Goal: Navigation & Orientation: Find specific page/section

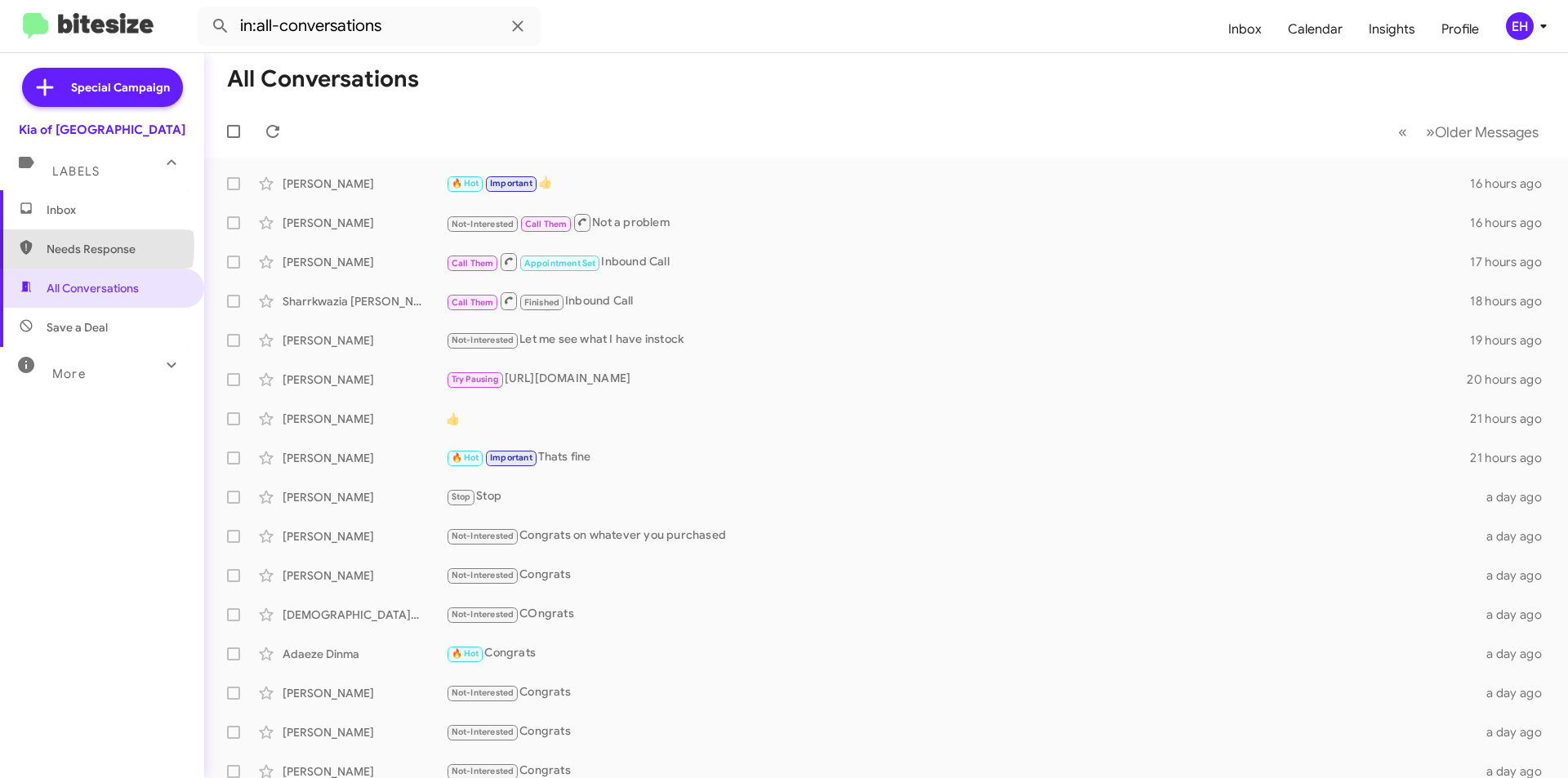
click at [78, 247] on span "Needs Response" at bounding box center [116, 249] width 139 height 17
type input "in:needs-response"
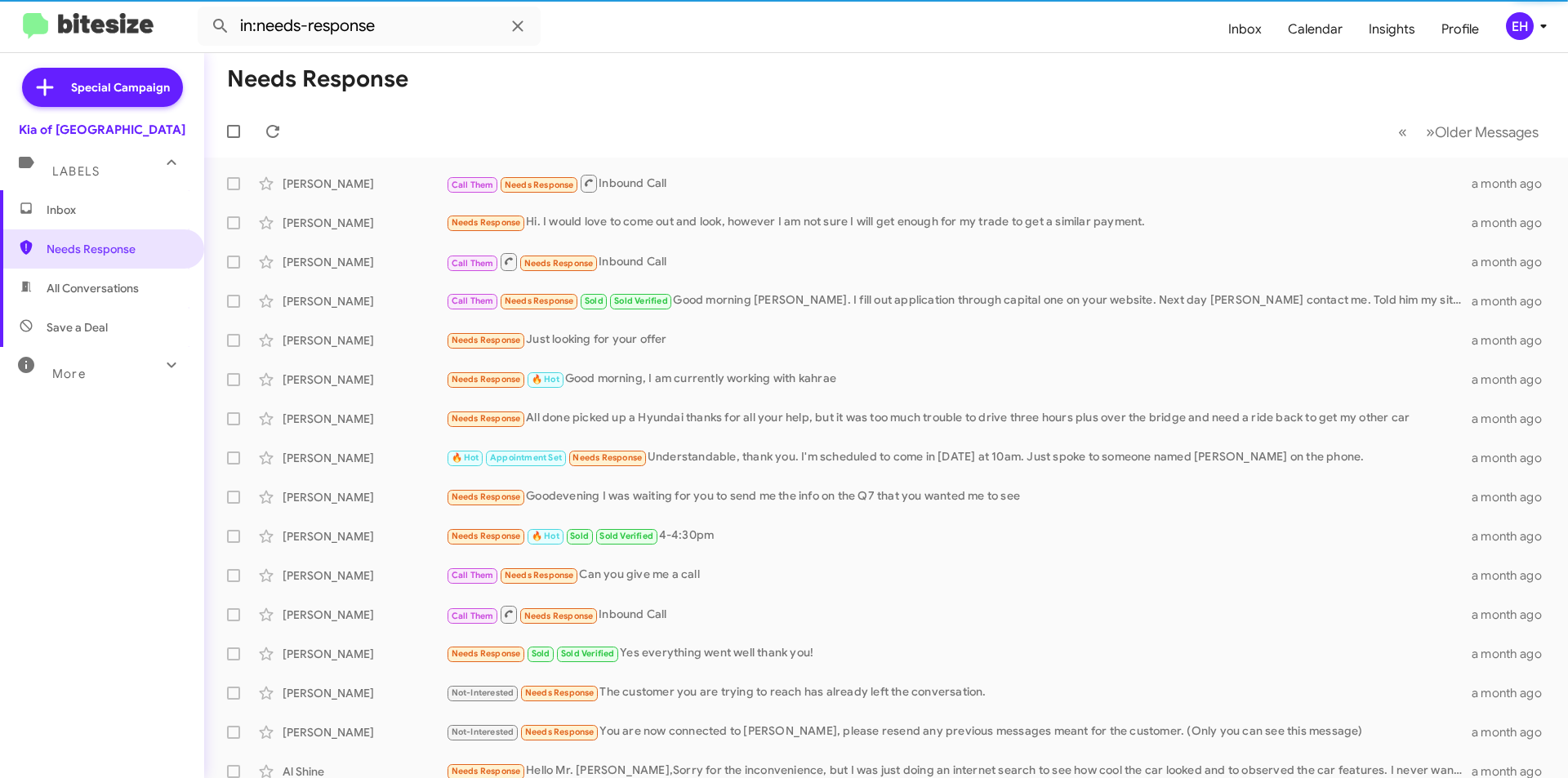
click at [74, 212] on span "Inbox" at bounding box center [116, 210] width 139 height 17
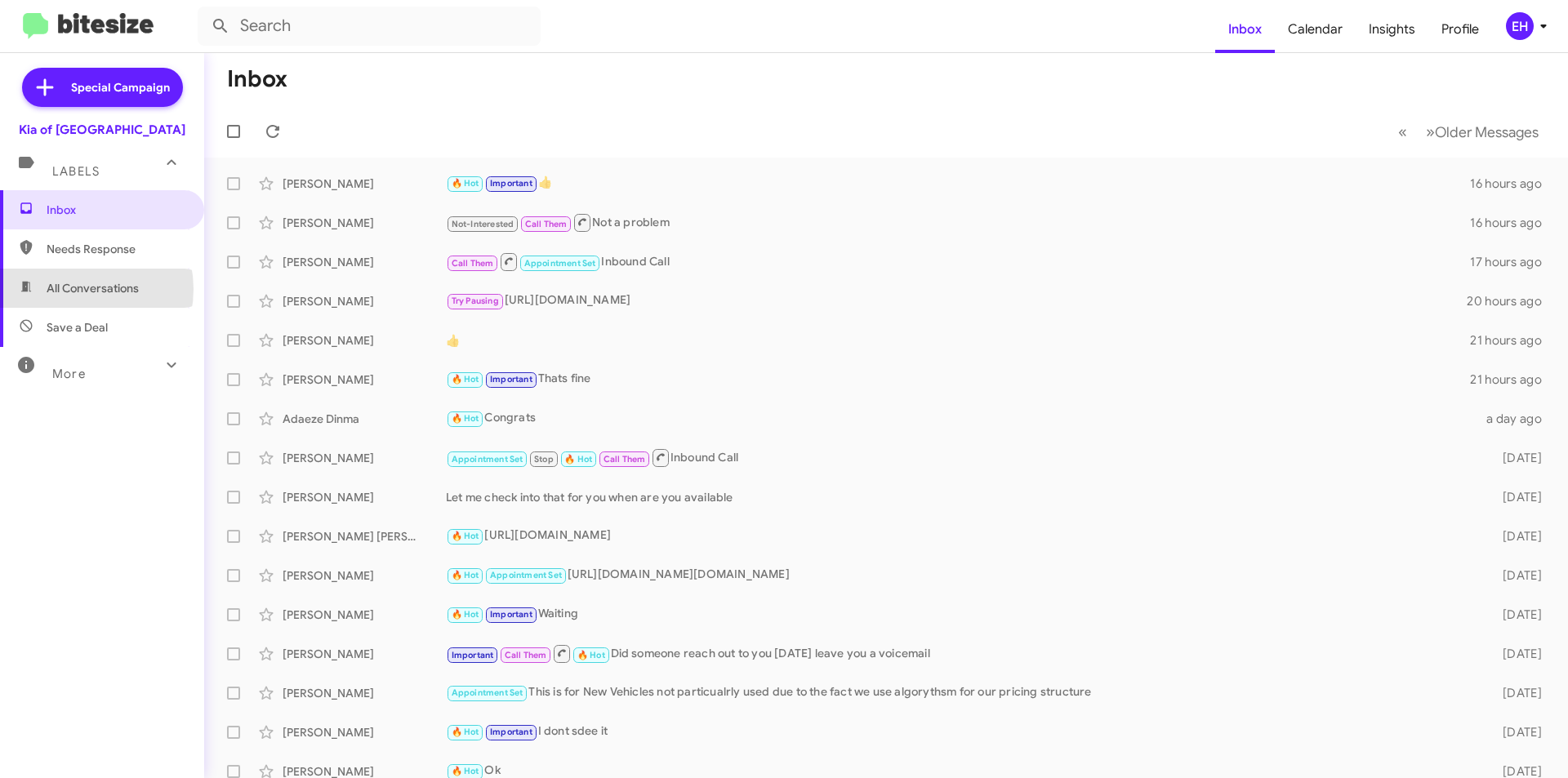
click at [72, 289] on span "All Conversations" at bounding box center [93, 288] width 93 height 17
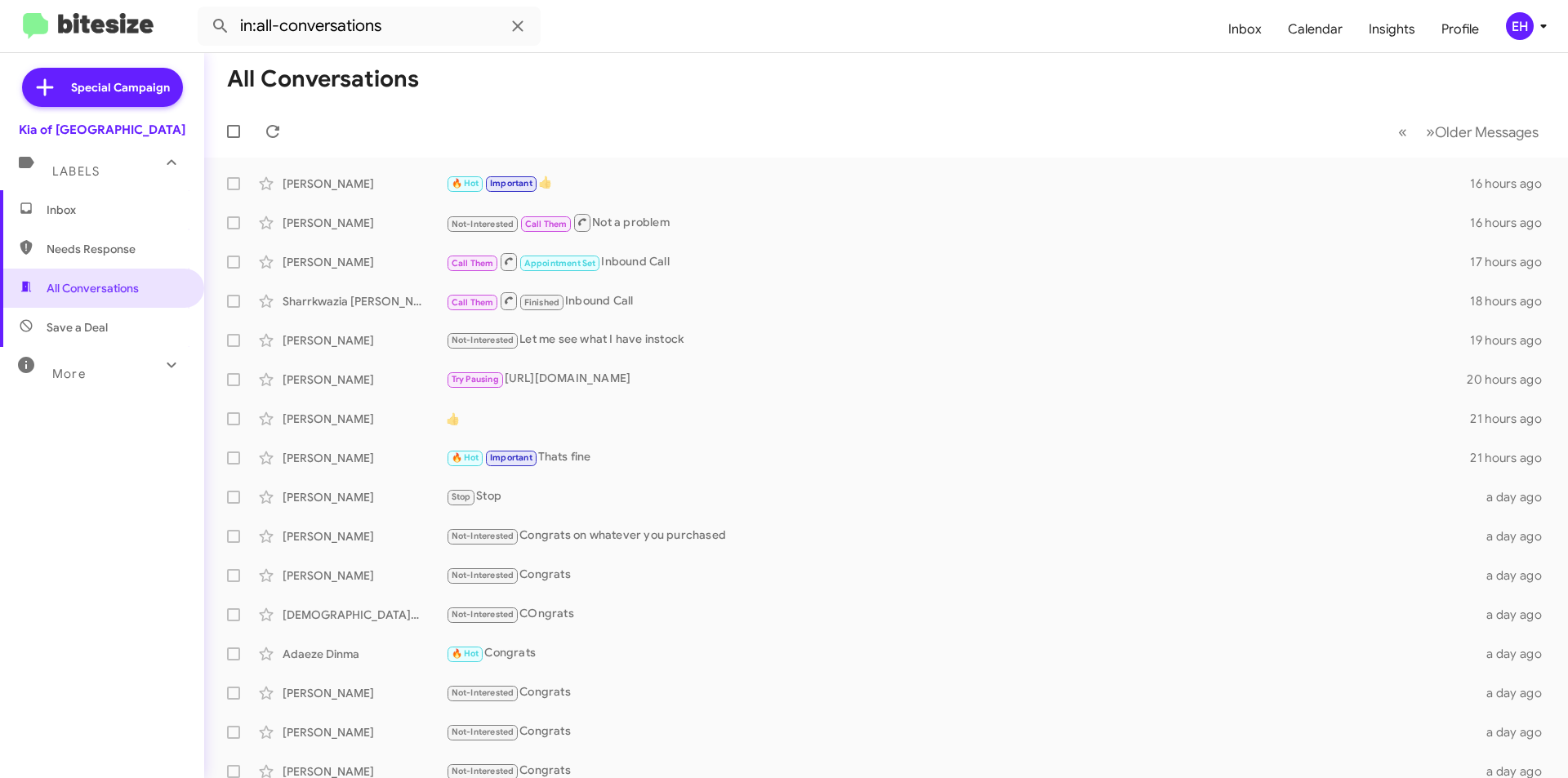
click at [73, 317] on span "Save a Deal" at bounding box center [102, 327] width 204 height 39
type input "in:not-interested"
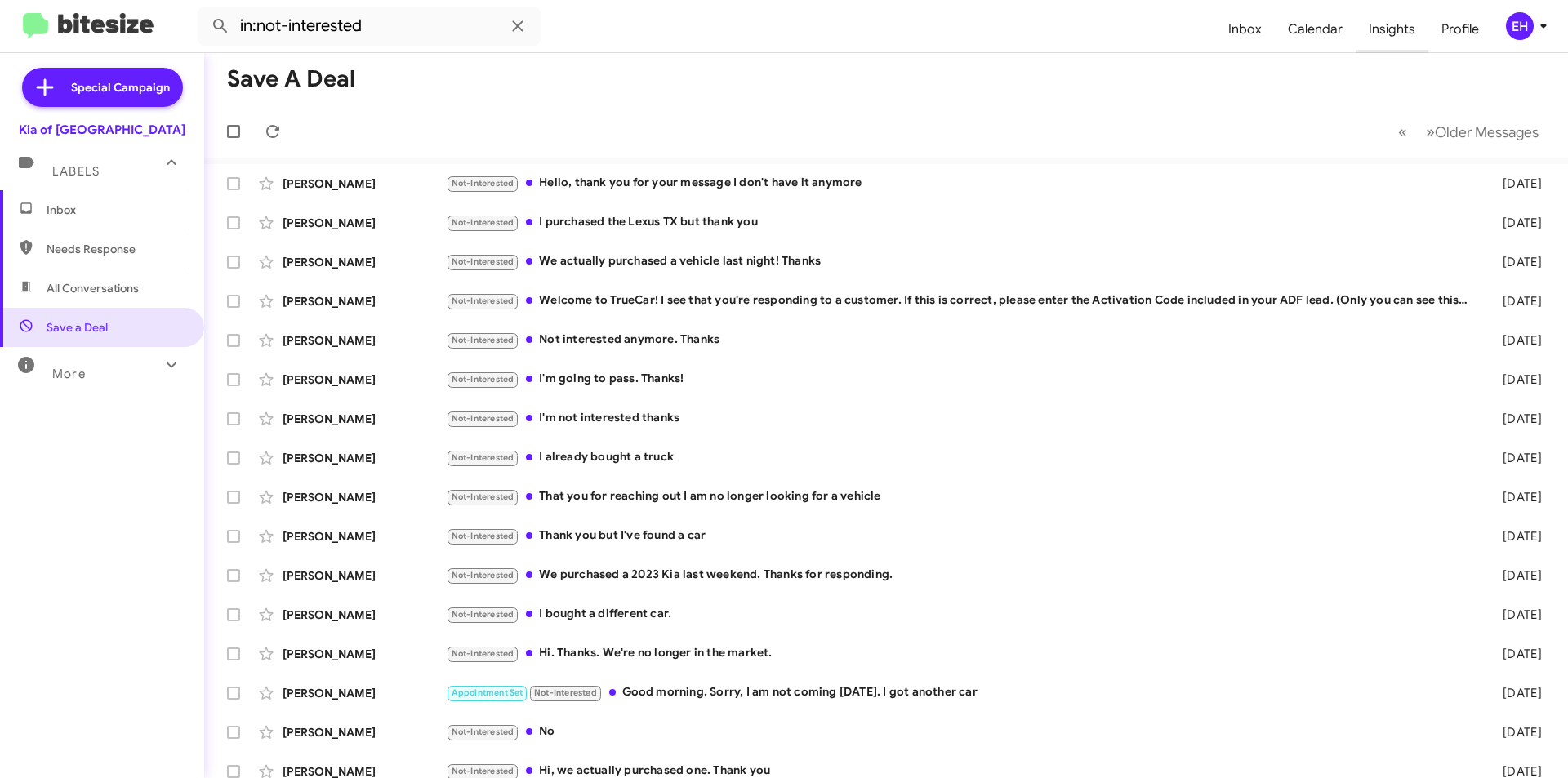
click at [1404, 25] on span "Insights" at bounding box center [1391, 29] width 73 height 48
